Goal: Download file/media

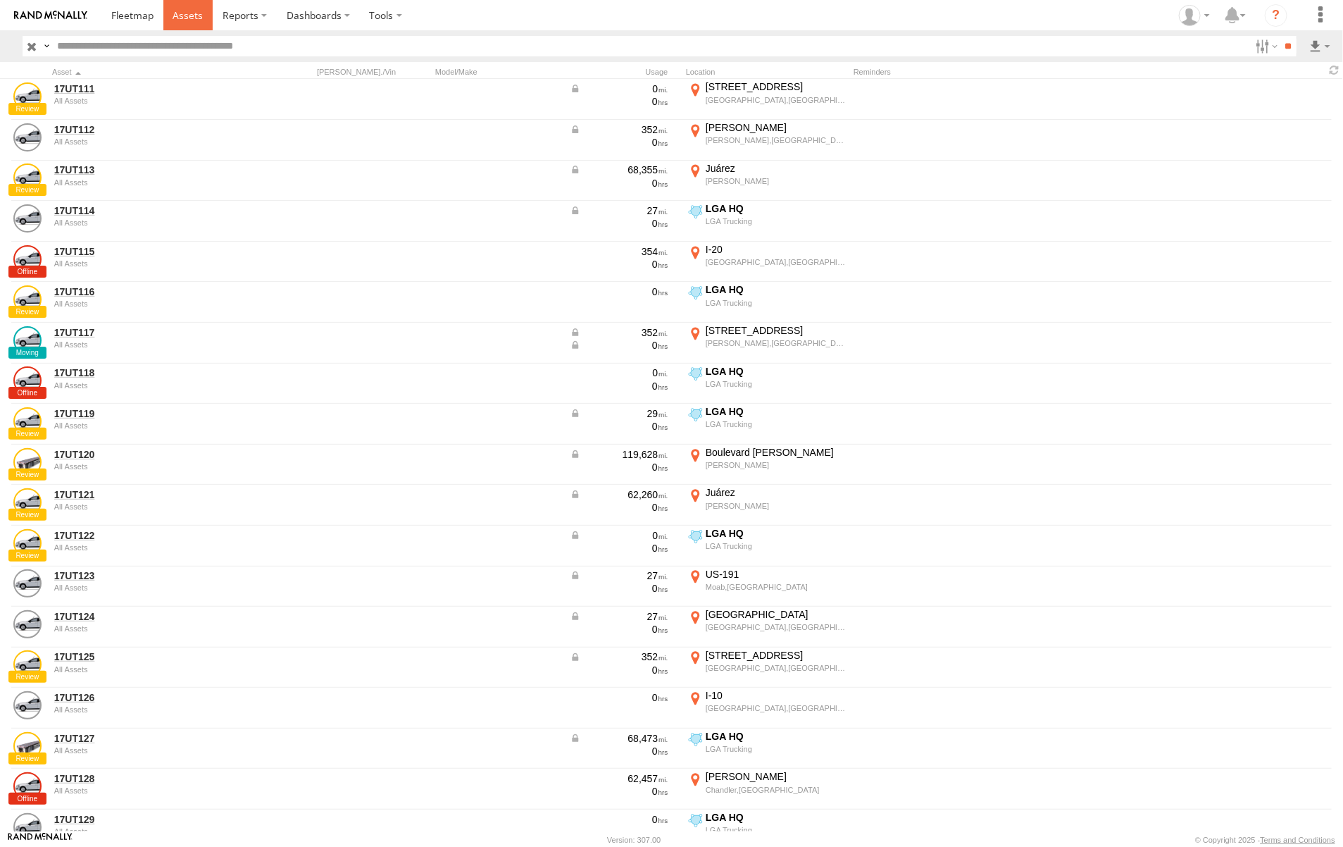
click at [199, 19] on span at bounding box center [188, 14] width 30 height 13
click at [1279, 95] on label at bounding box center [1284, 97] width 86 height 21
click at [0, 0] on button "Export" at bounding box center [0, 0] width 0 height 0
click at [0, 0] on div "CSV Export ×" at bounding box center [0, 0] width 0 height 0
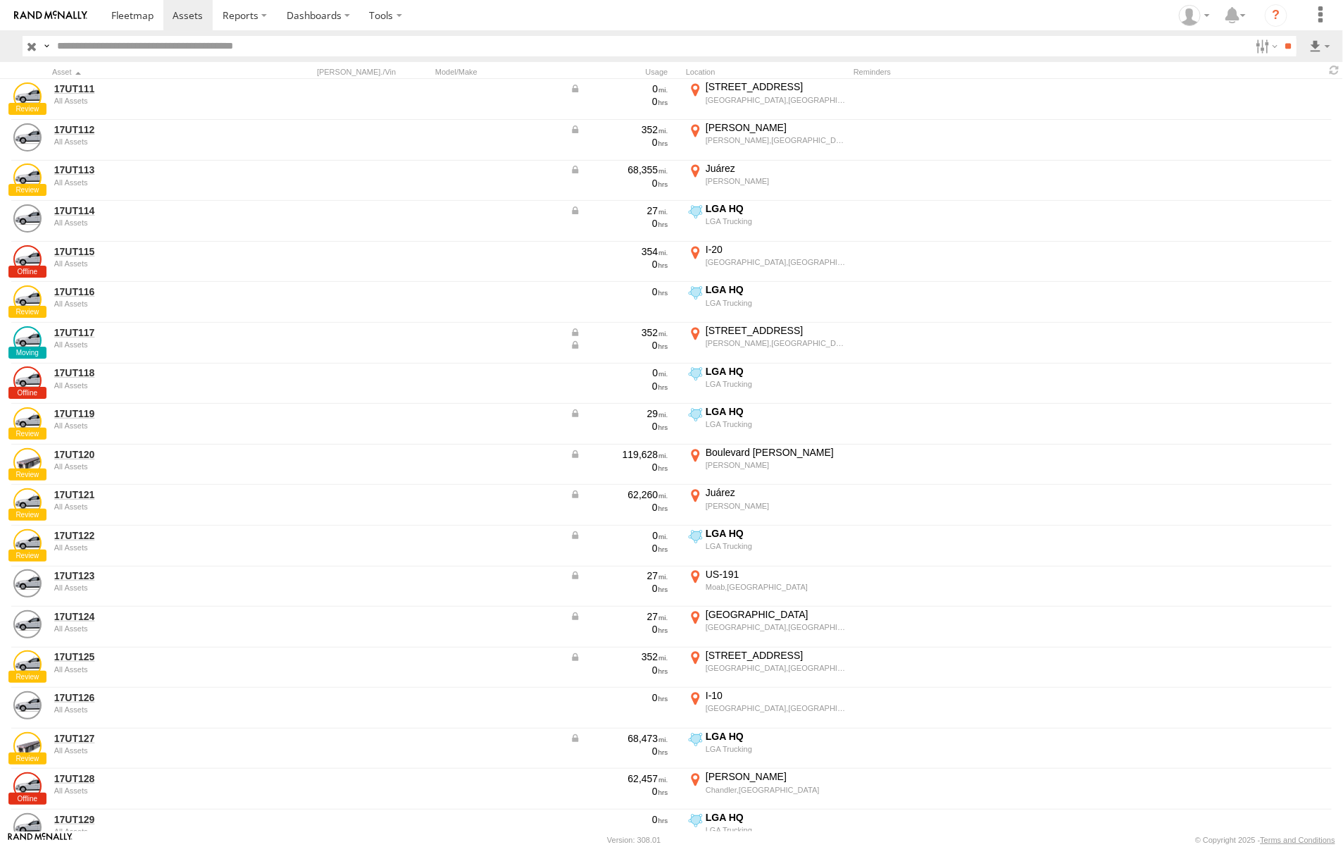
click at [0, 0] on label "×" at bounding box center [0, 0] width 0 height 0
